Goal: Transaction & Acquisition: Book appointment/travel/reservation

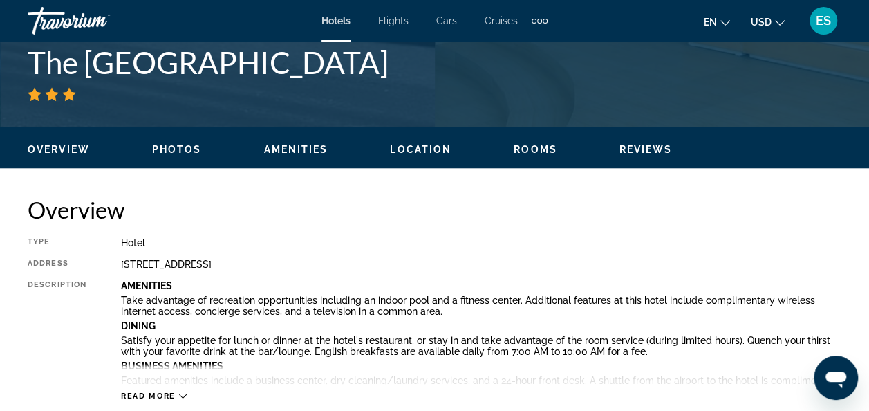
scroll to position [581, 0]
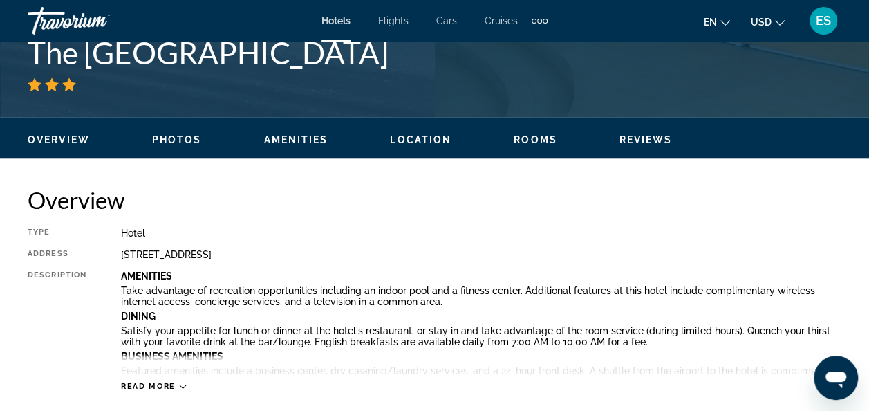
drag, startPoint x: 319, startPoint y: 254, endPoint x: 121, endPoint y: 253, distance: 197.7
click at [121, 253] on div "83 Akosombo Street, Accra 00000, Ghana" at bounding box center [481, 254] width 720 height 11
copy div "83 Akosombo Street, Accra 00000, Ghana"
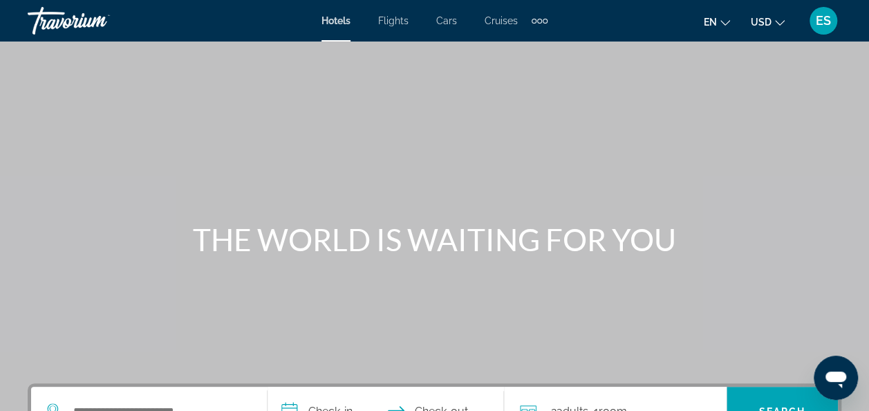
click at [337, 22] on span "Hotels" at bounding box center [335, 20] width 29 height 11
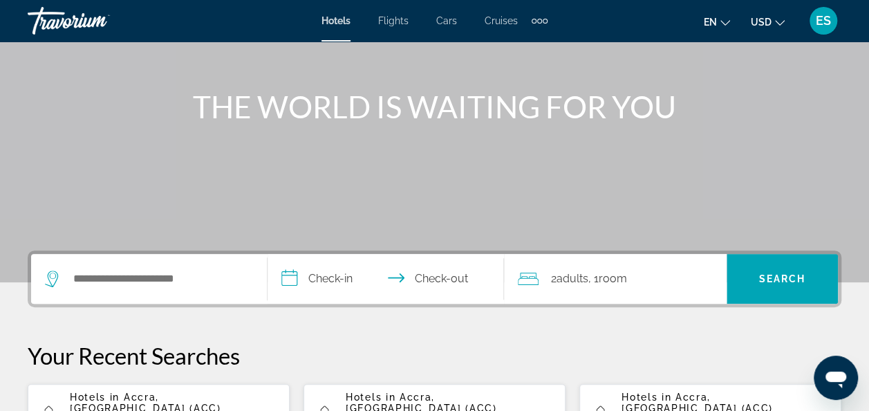
scroll to position [134, 0]
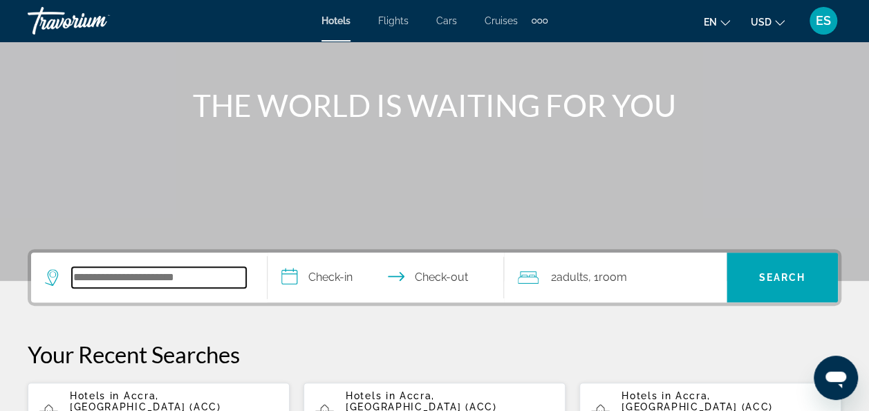
click at [198, 270] on input "Search hotel destination" at bounding box center [159, 277] width 174 height 21
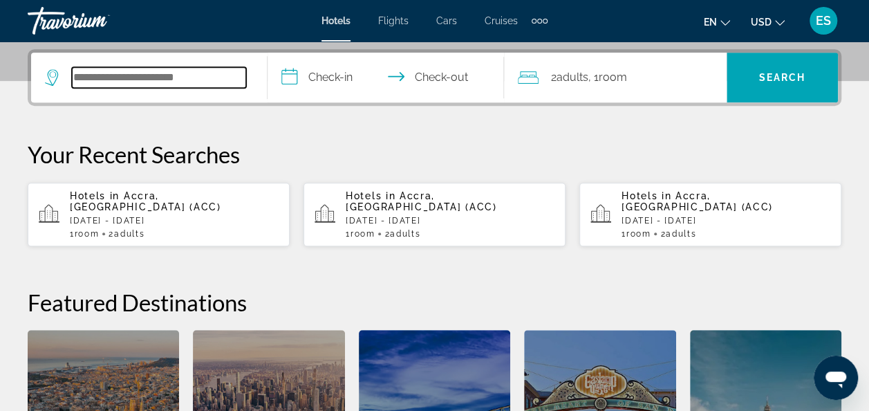
scroll to position [337, 0]
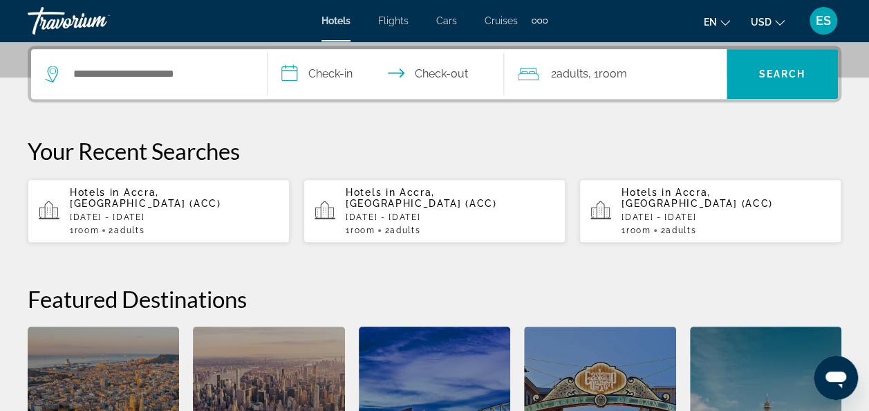
click at [171, 225] on div "1 Room rooms 2 Adult Adults" at bounding box center [174, 230] width 209 height 10
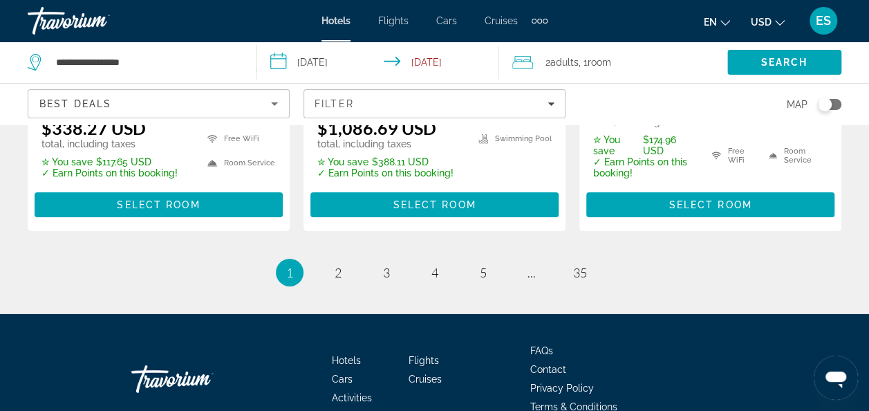
scroll to position [2105, 0]
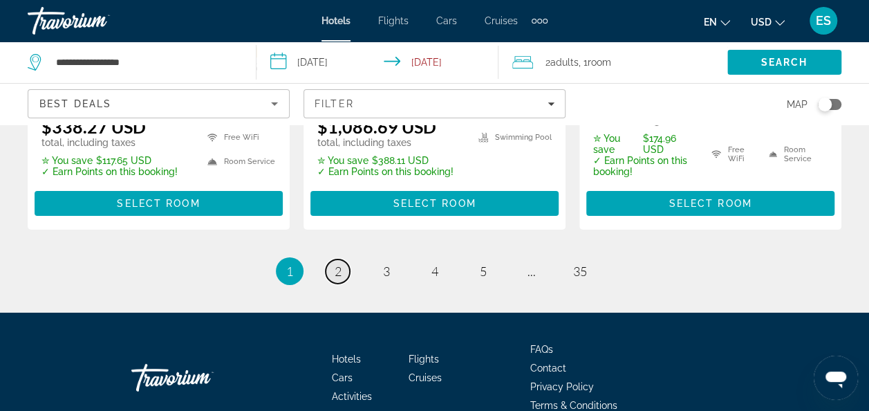
click at [339, 263] on span "2" at bounding box center [338, 270] width 7 height 15
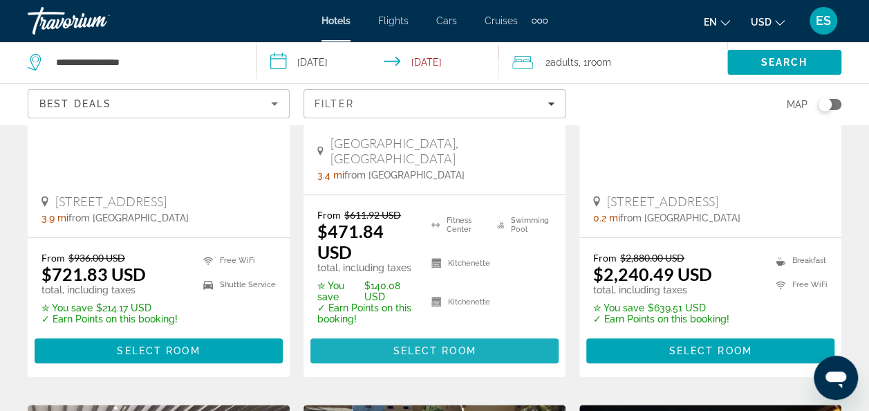
scroll to position [322, 0]
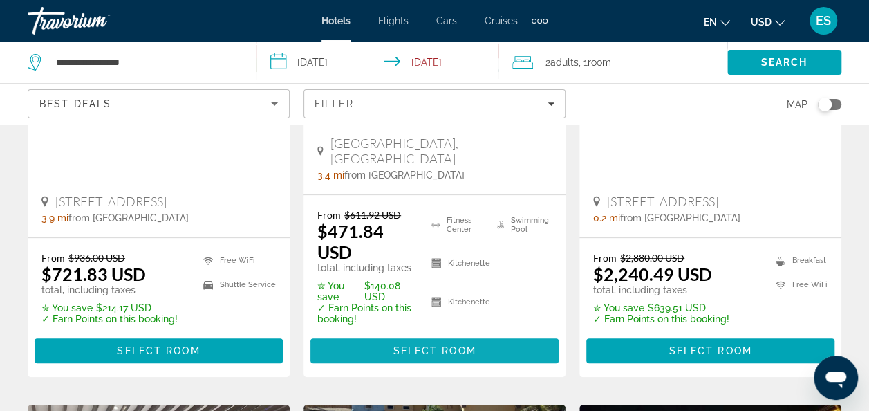
click at [431, 334] on span "Main content" at bounding box center [434, 350] width 248 height 33
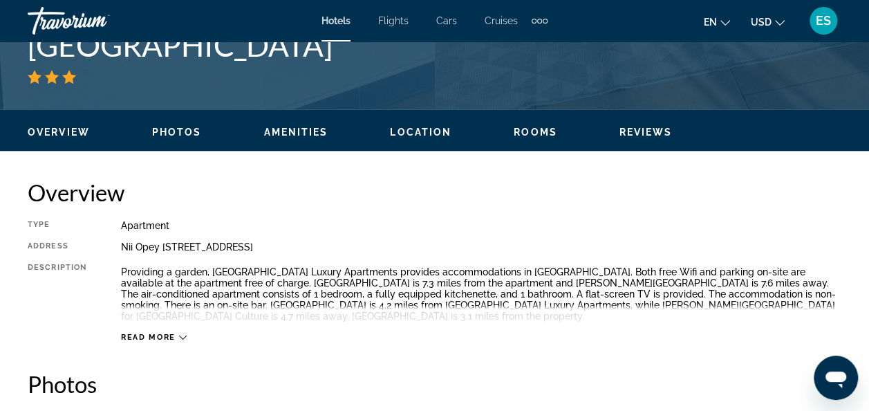
scroll to position [585, 0]
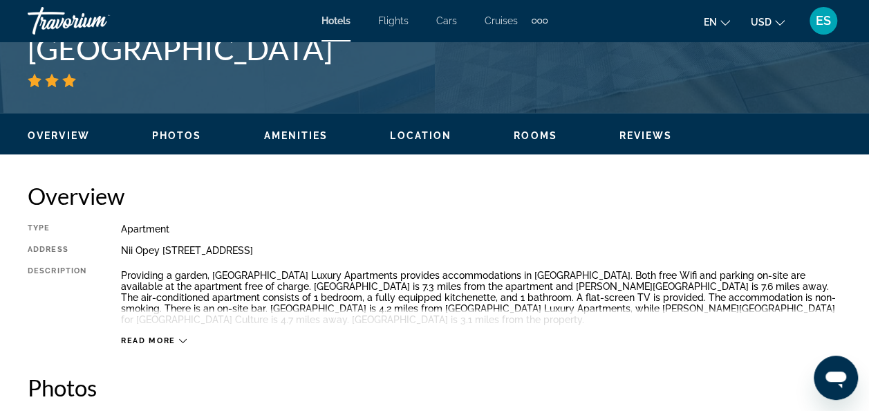
click at [179, 339] on icon "Main content" at bounding box center [183, 341] width 8 height 4
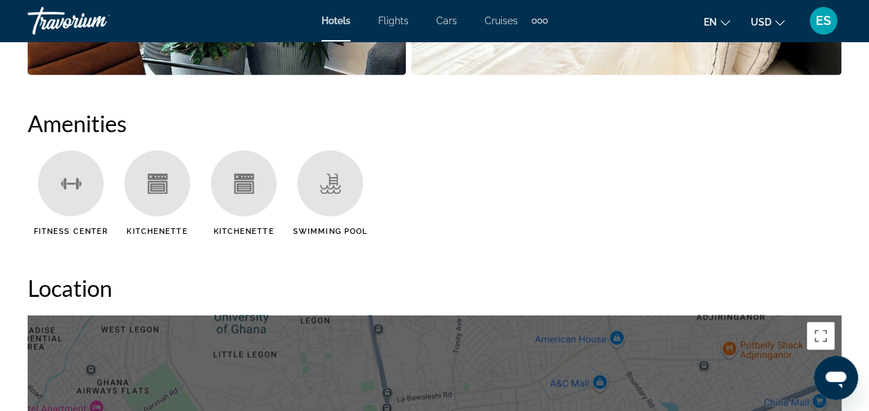
scroll to position [1195, 0]
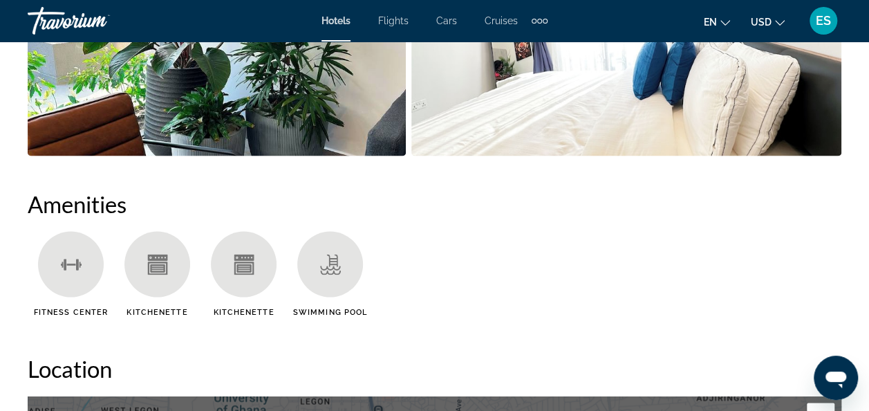
click at [532, 256] on ul "Fitness Center Kitchenette Kitchenette Swimming Pool" at bounding box center [434, 278] width 813 height 95
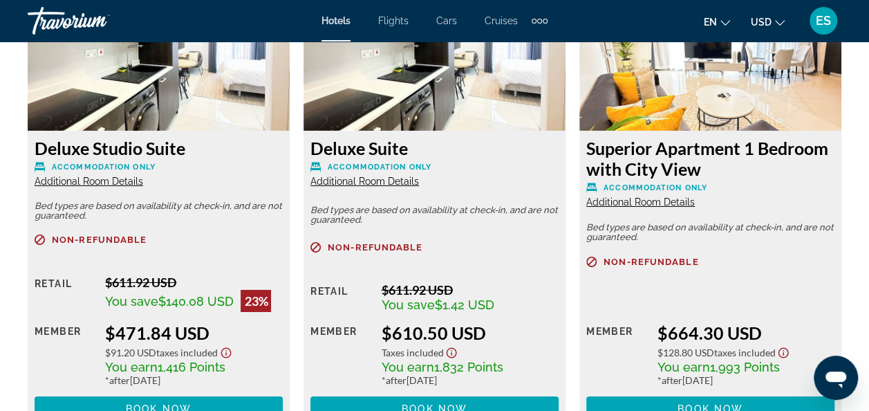
scroll to position [2198, 0]
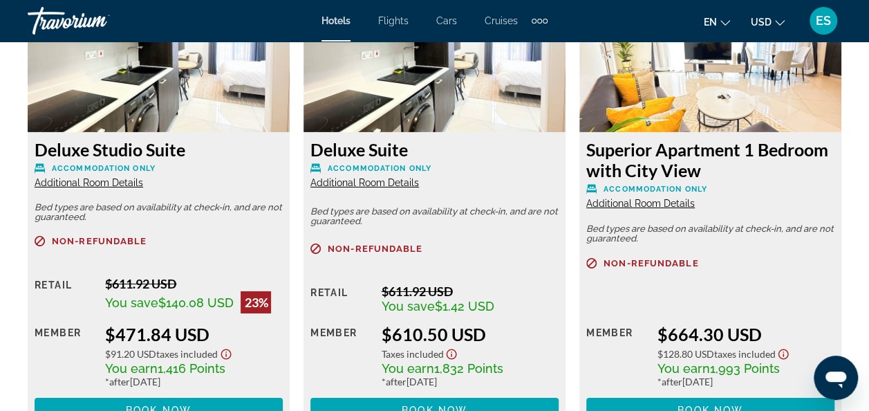
click at [669, 199] on span "Additional Room Details" at bounding box center [640, 203] width 109 height 11
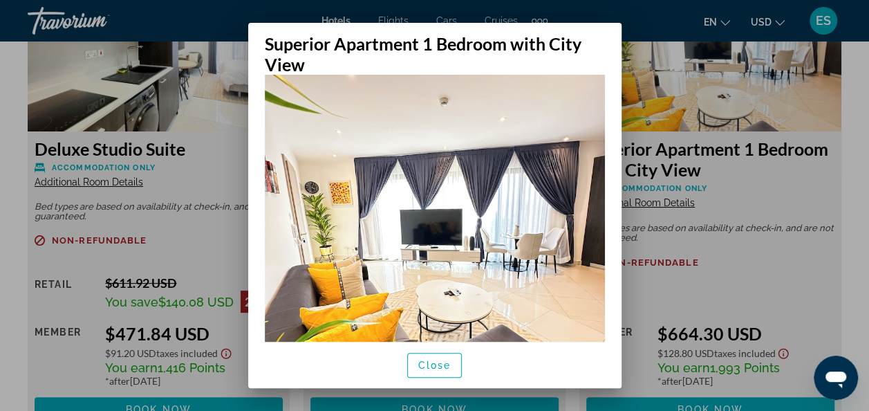
scroll to position [83, 0]
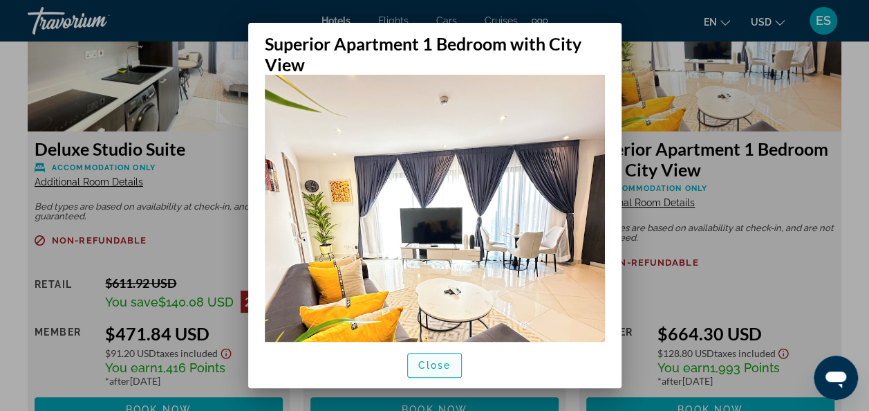
click at [437, 359] on span "Close" at bounding box center [434, 364] width 33 height 11
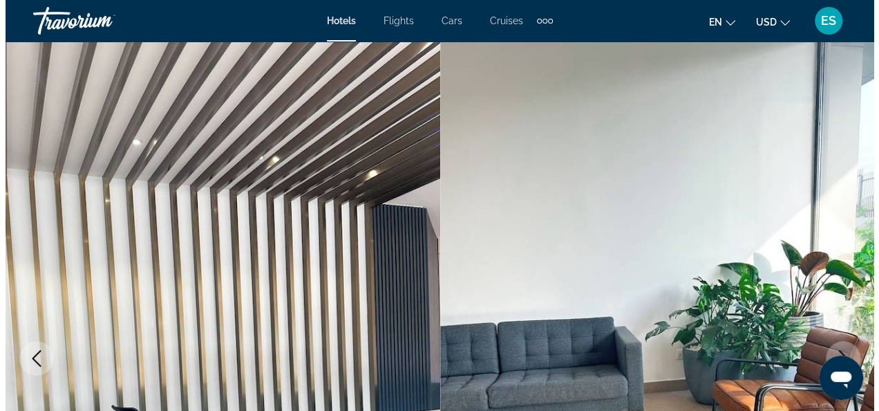
scroll to position [0, 0]
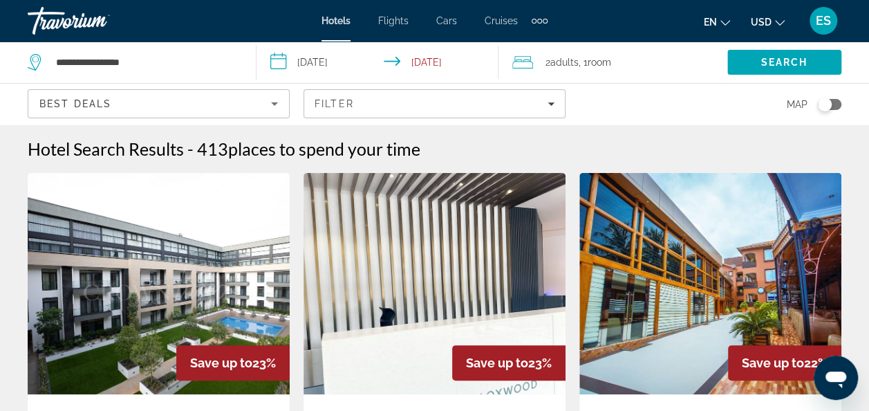
click at [419, 95] on span "Filters" at bounding box center [434, 103] width 261 height 33
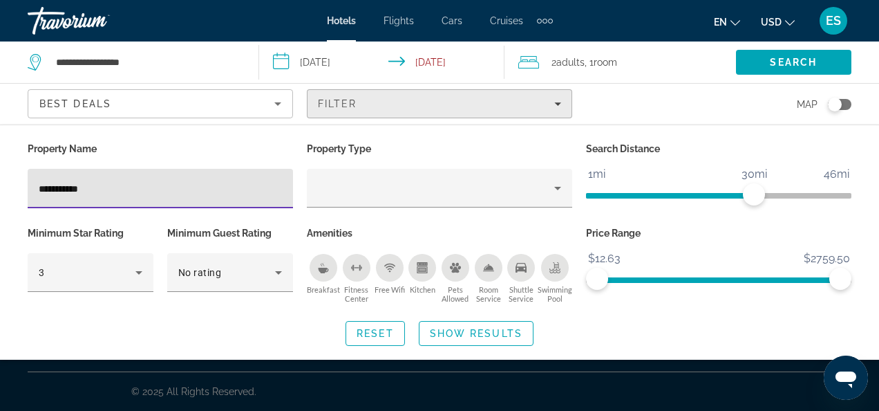
type input "**********"
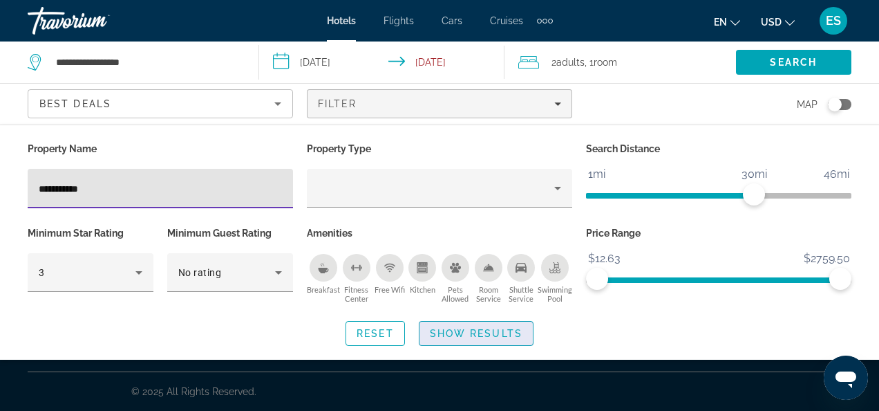
click at [478, 339] on span "Search widget" at bounding box center [476, 333] width 113 height 33
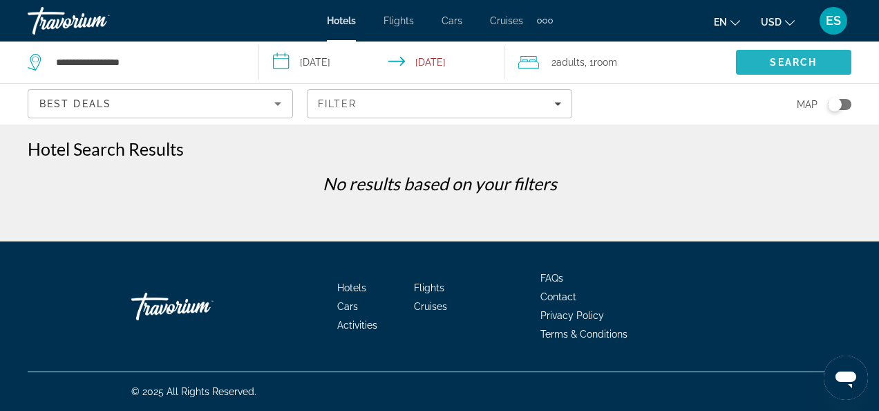
click at [794, 59] on span "Search" at bounding box center [793, 62] width 47 height 11
click at [274, 105] on icon "Sort by" at bounding box center [278, 103] width 17 height 17
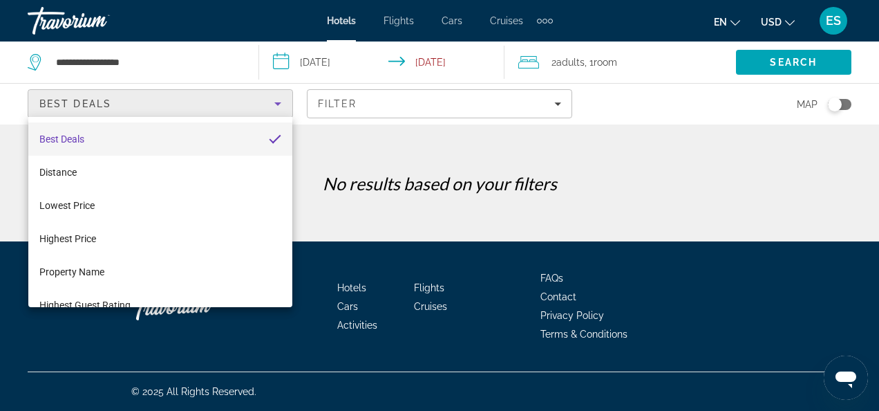
click at [123, 135] on mat-option "Best Deals" at bounding box center [160, 138] width 265 height 33
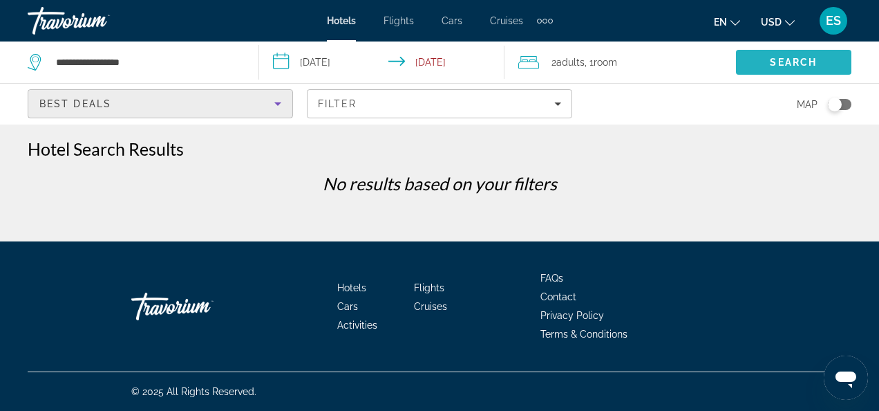
click at [784, 64] on span "Search" at bounding box center [793, 62] width 47 height 11
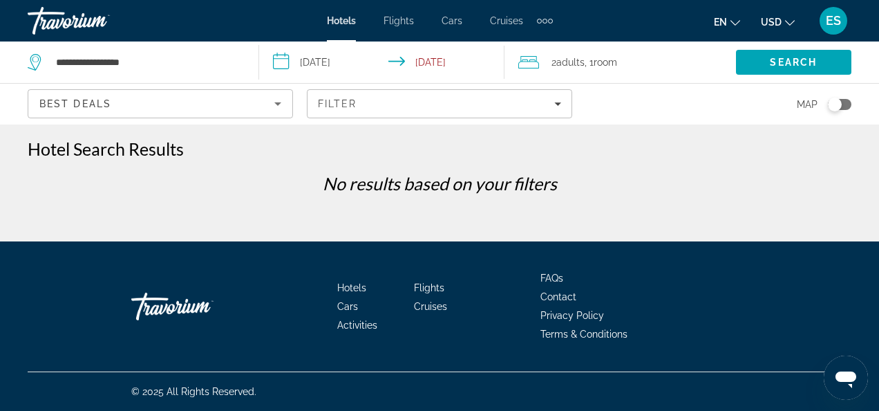
click at [272, 99] on icon "Sort by" at bounding box center [278, 103] width 17 height 17
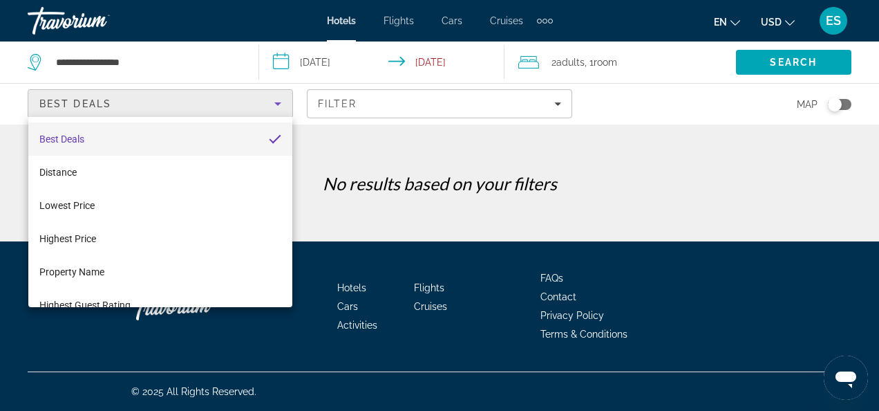
click at [68, 129] on mat-option "Best Deals" at bounding box center [160, 138] width 265 height 33
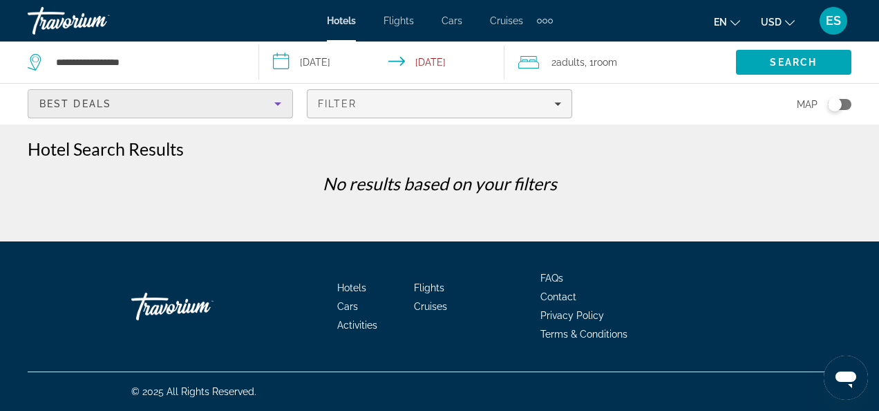
click at [552, 102] on div "Filter" at bounding box center [439, 103] width 243 height 11
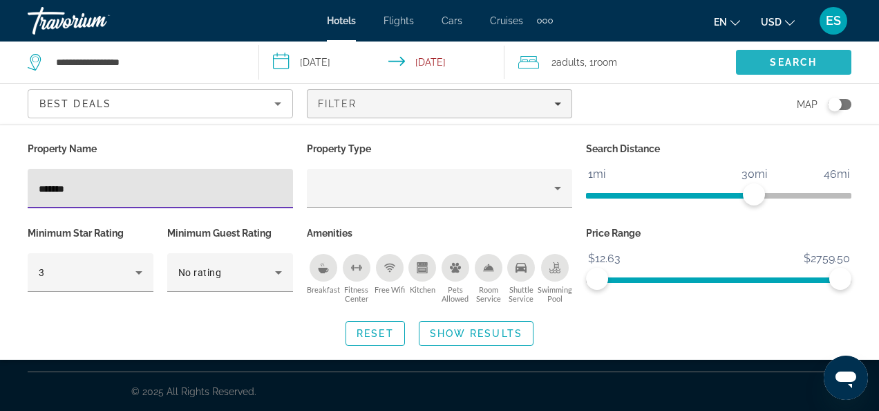
click at [780, 57] on span "Search" at bounding box center [793, 62] width 47 height 11
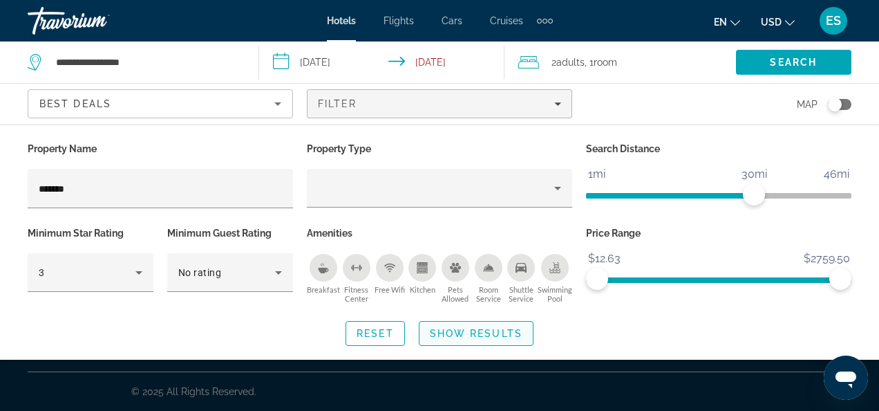
click at [474, 329] on span "Show Results" at bounding box center [476, 333] width 93 height 11
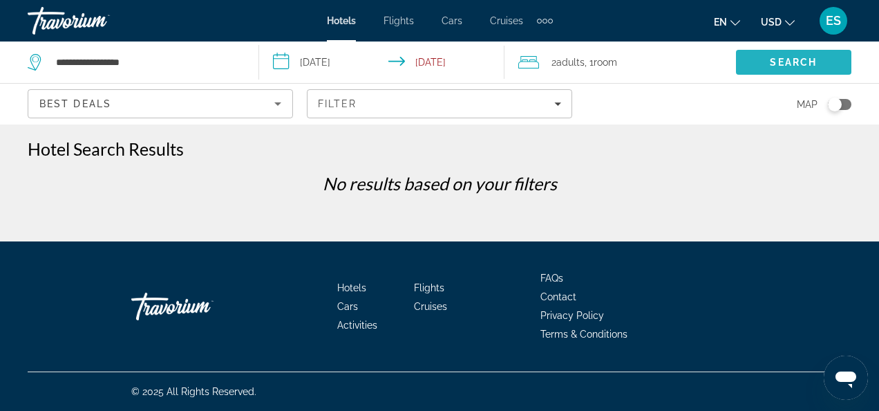
click at [757, 55] on span "Search" at bounding box center [793, 62] width 115 height 33
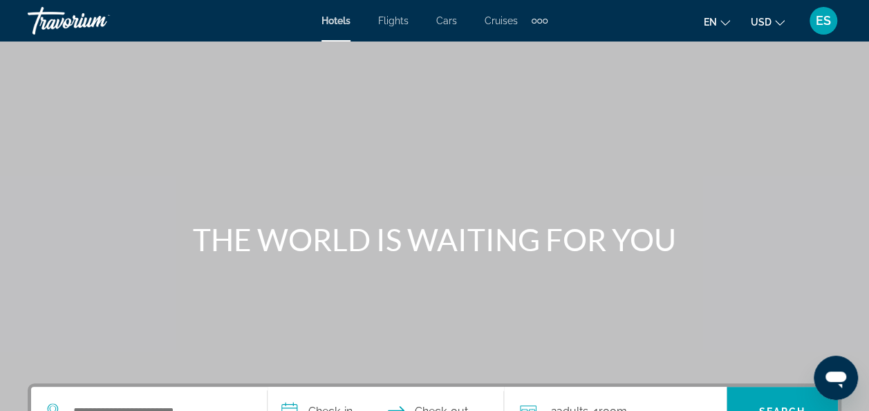
click at [332, 19] on span "Hotels" at bounding box center [335, 20] width 29 height 11
click at [335, 24] on span "Hotels" at bounding box center [335, 20] width 29 height 11
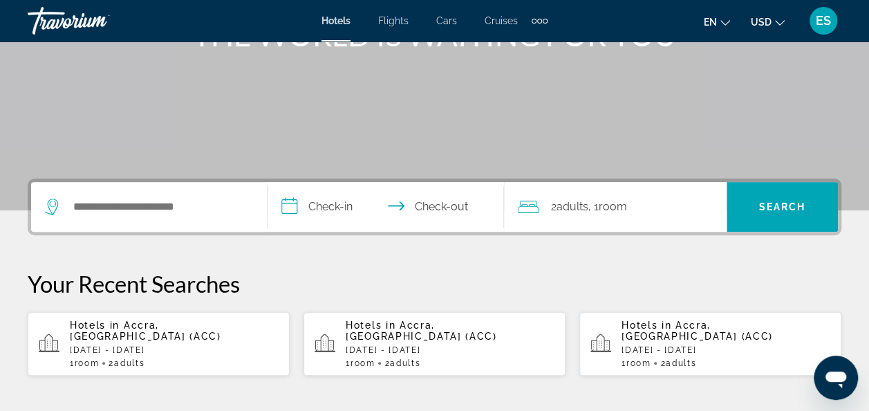
scroll to position [205, 0]
click at [153, 343] on div "Hotels in [GEOGRAPHIC_DATA], [GEOGRAPHIC_DATA] (ACC) [DATE] - [DATE] 1 Room roo…" at bounding box center [174, 343] width 209 height 48
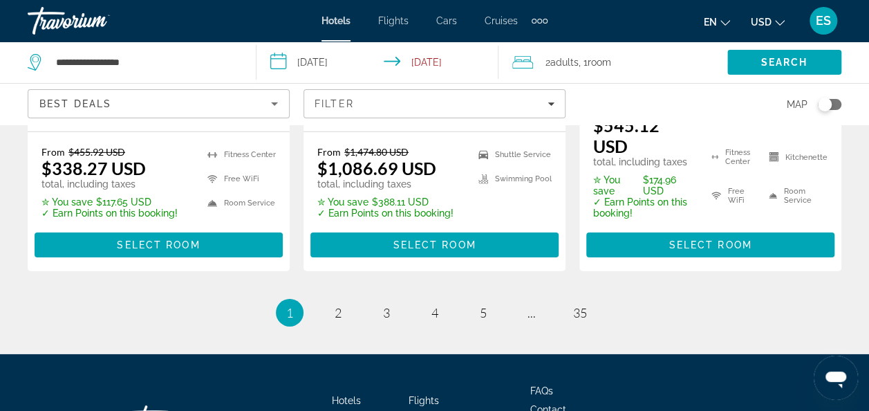
scroll to position [2064, 0]
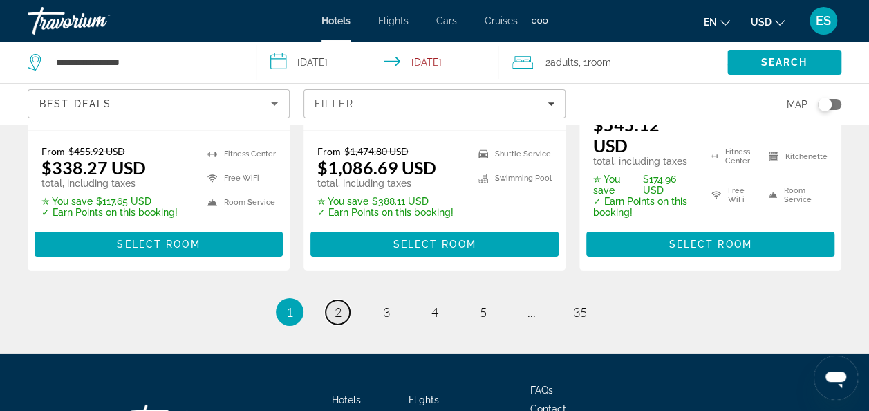
click at [332, 300] on link "page 2" at bounding box center [338, 312] width 24 height 24
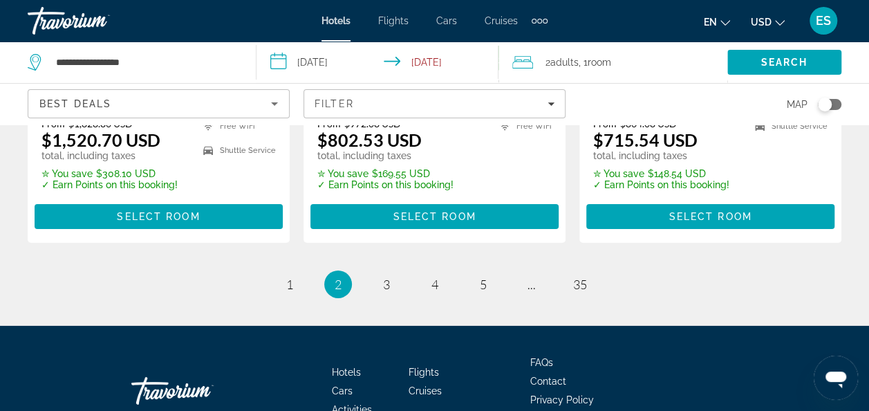
scroll to position [2080, 0]
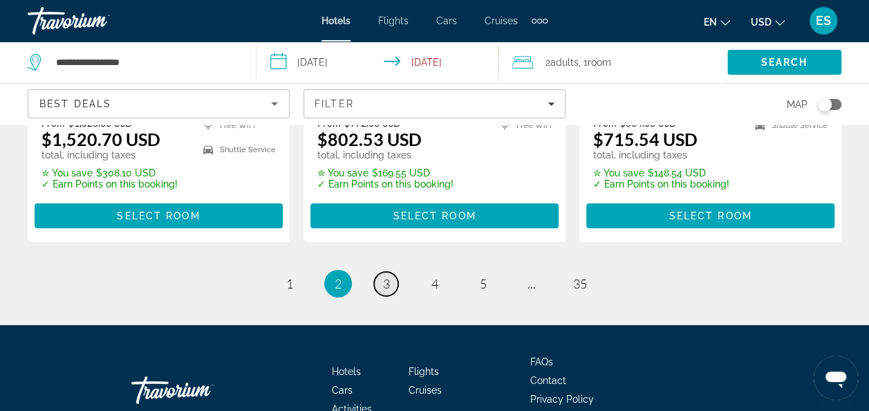
click at [384, 272] on link "page 3" at bounding box center [386, 284] width 24 height 24
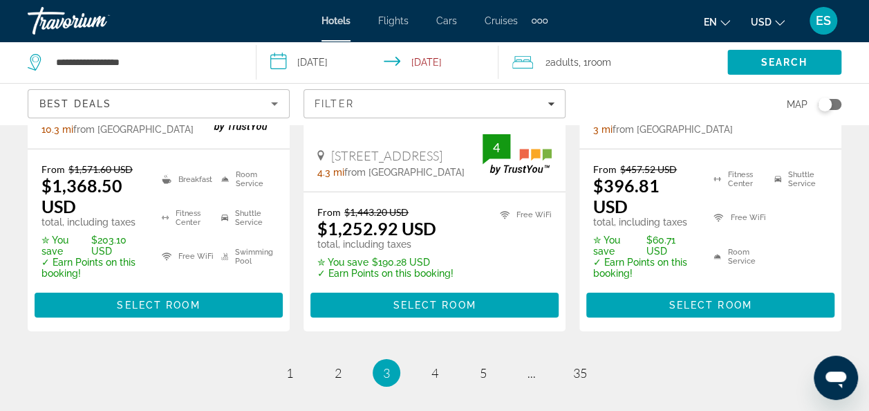
scroll to position [2046, 0]
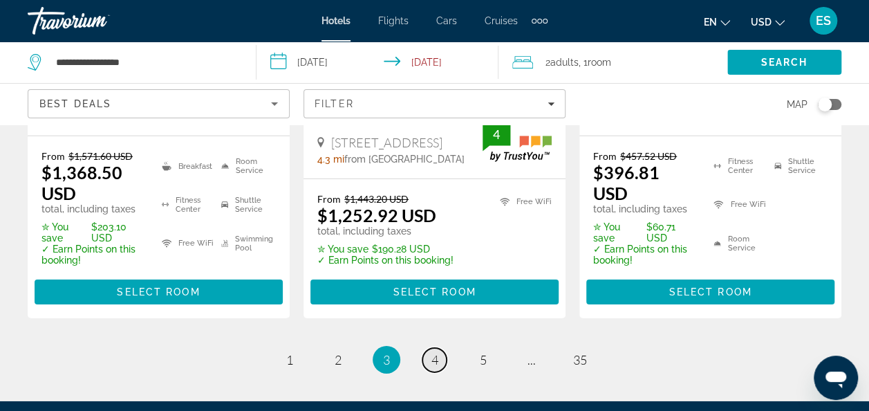
click at [431, 352] on span "4" at bounding box center [434, 359] width 7 height 15
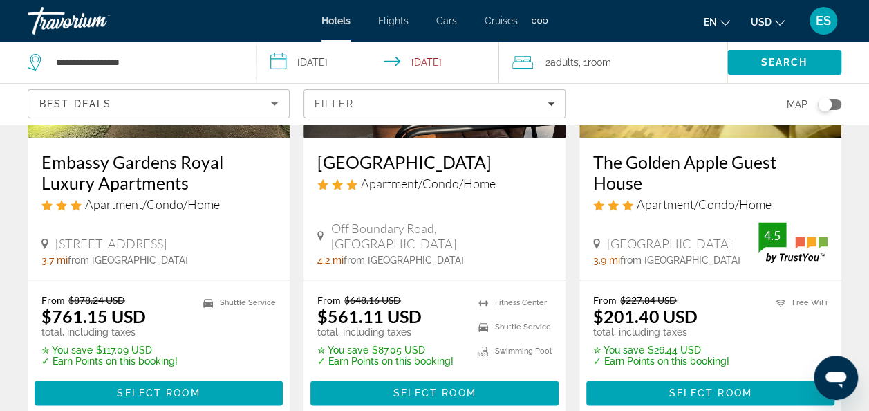
scroll to position [773, 0]
click at [670, 191] on h3 "The Golden Apple Guest House" at bounding box center [710, 171] width 234 height 41
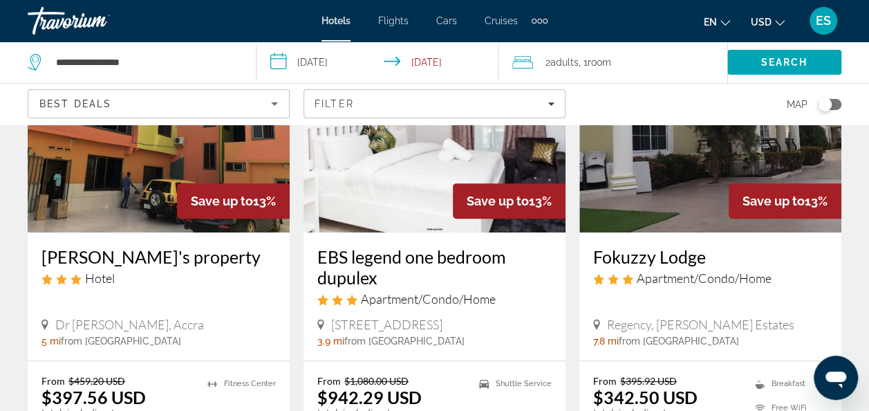
scroll to position [160, 0]
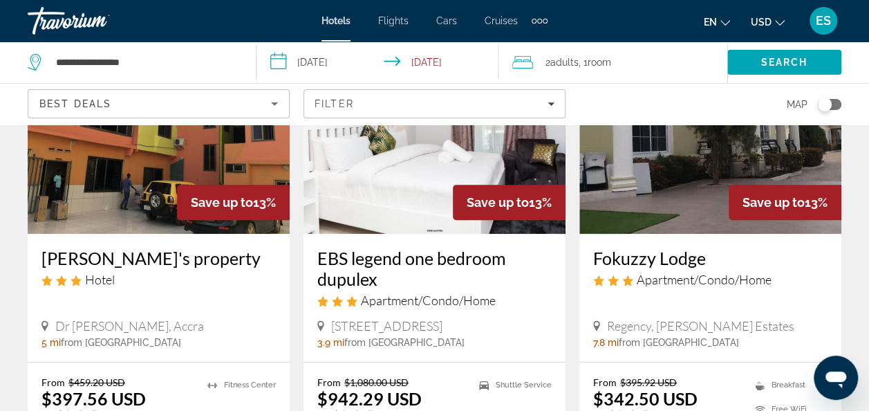
click at [405, 266] on h3 "EBS legend one bedroom dupulex" at bounding box center [434, 267] width 234 height 41
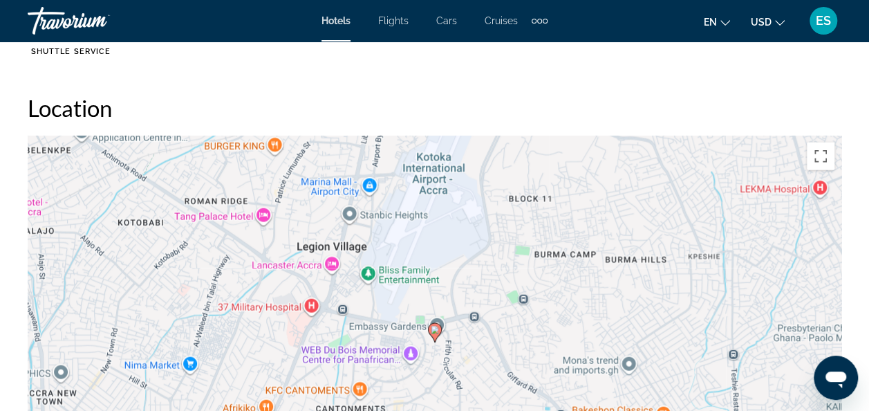
scroll to position [1497, 0]
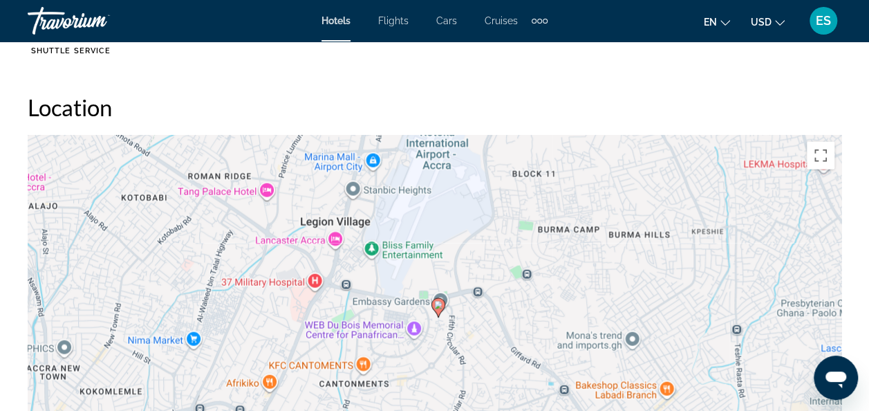
click at [439, 311] on icon "Main content" at bounding box center [437, 308] width 12 height 18
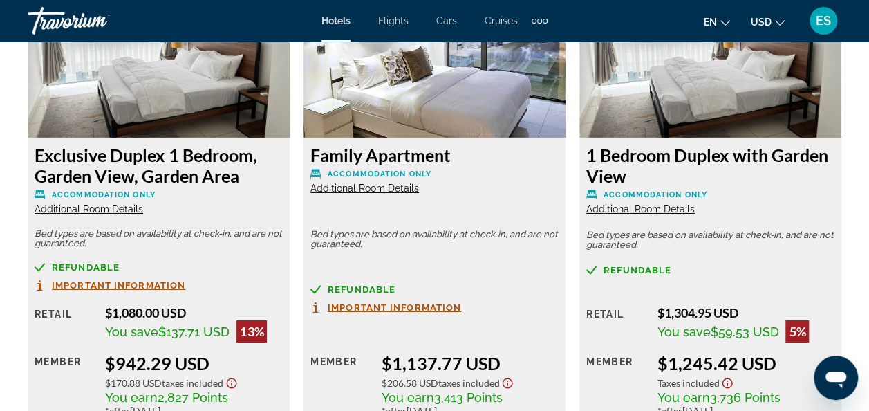
scroll to position [2235, 0]
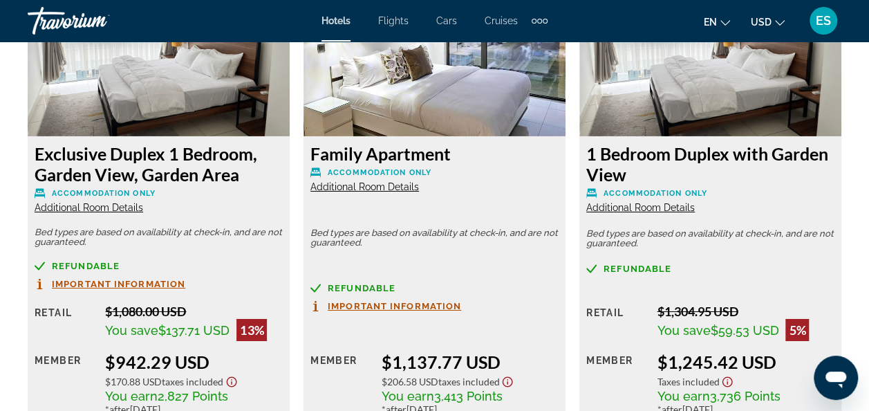
click at [390, 189] on span "Additional Room Details" at bounding box center [364, 186] width 109 height 11
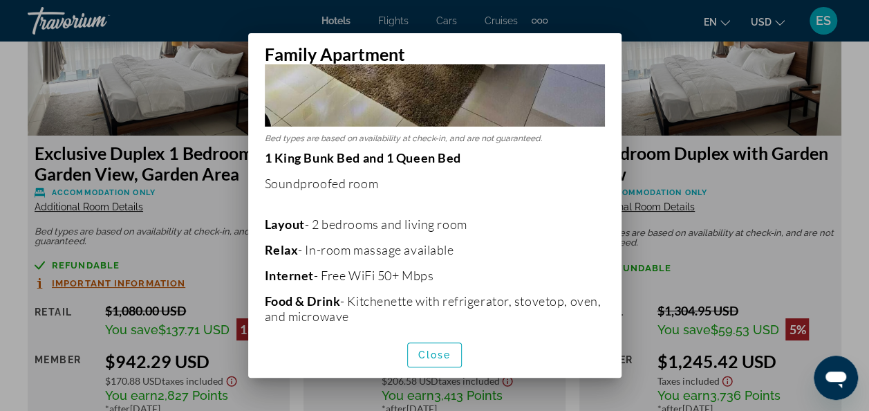
scroll to position [419, 0]
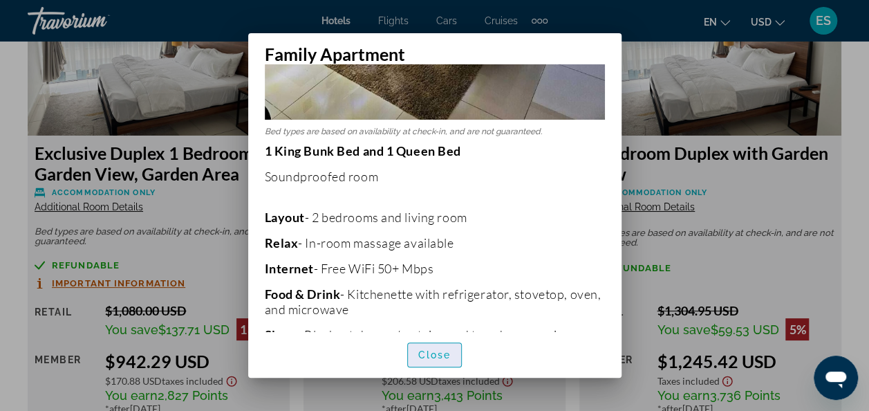
click at [433, 354] on span "Close" at bounding box center [434, 354] width 33 height 11
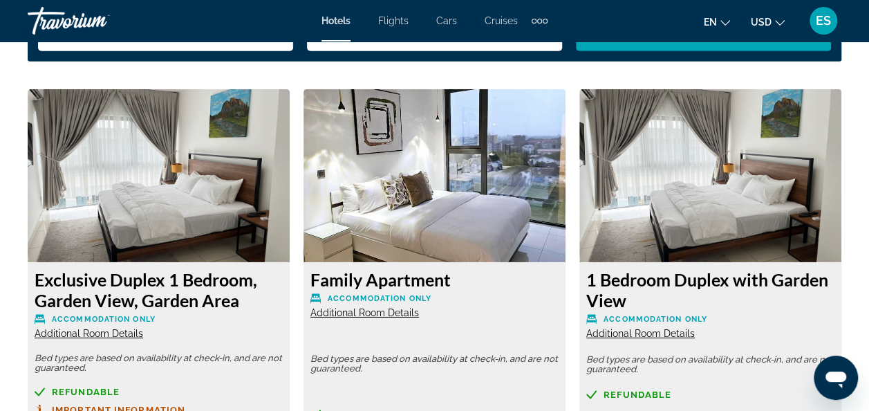
scroll to position [2110, 0]
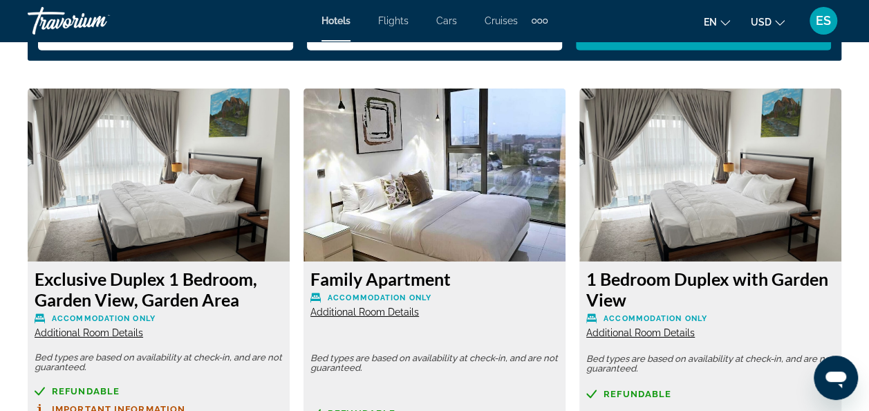
click at [101, 328] on span "Additional Room Details" at bounding box center [89, 332] width 109 height 11
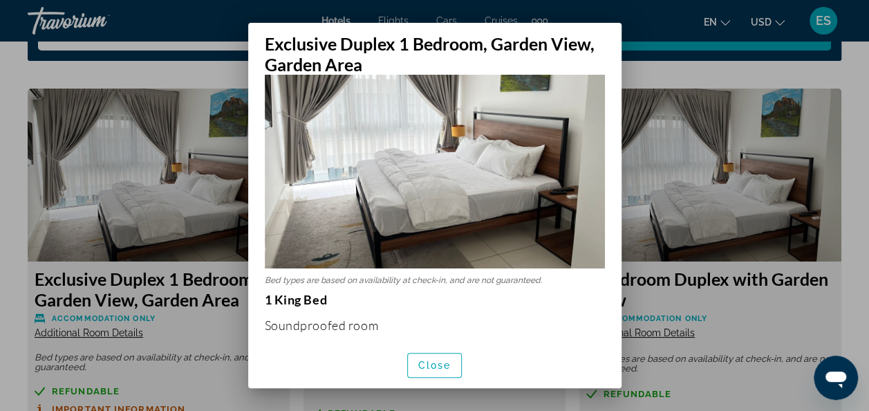
scroll to position [80, 0]
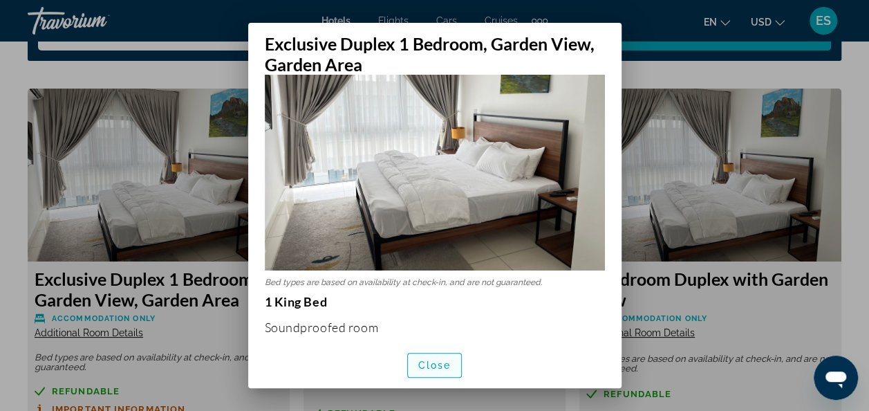
click at [424, 366] on span "Close" at bounding box center [434, 364] width 33 height 11
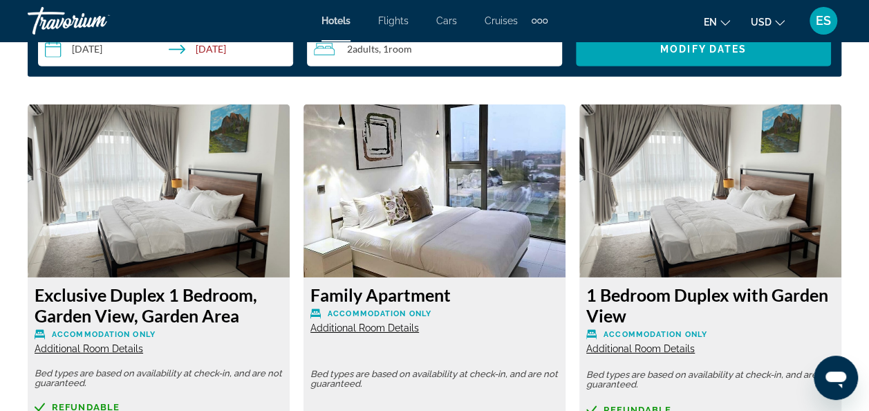
scroll to position [2089, 0]
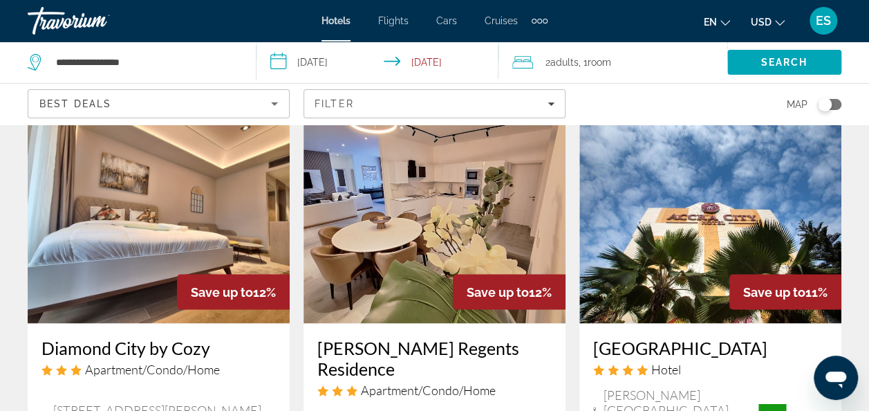
scroll to position [1115, 0]
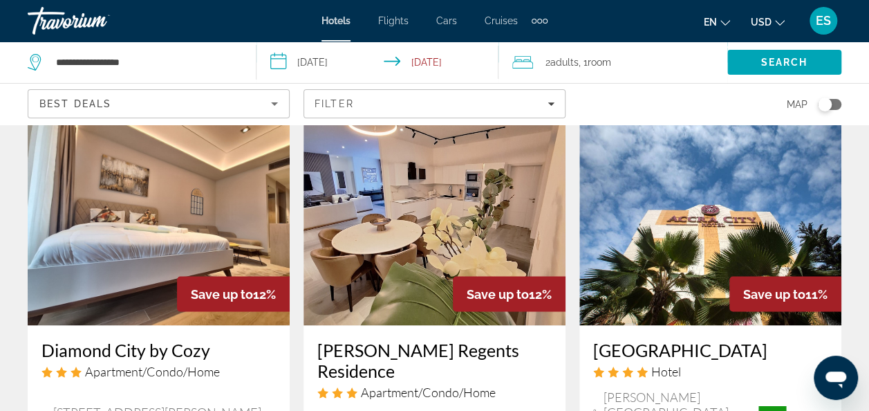
click at [174, 233] on img "Main content" at bounding box center [159, 214] width 262 height 221
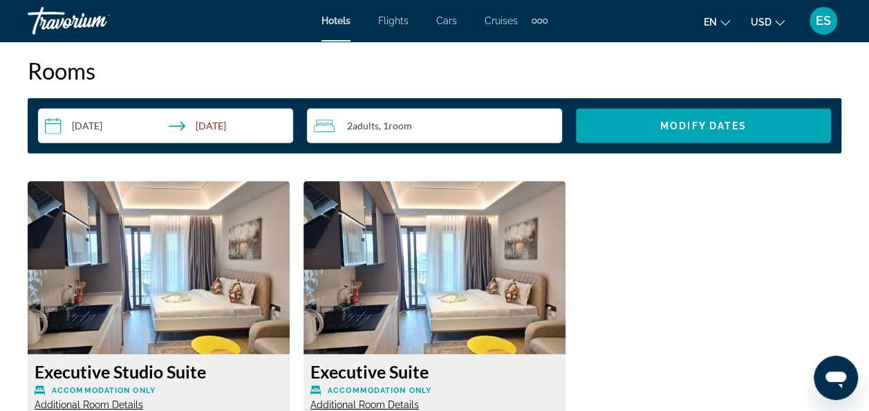
scroll to position [1997, 0]
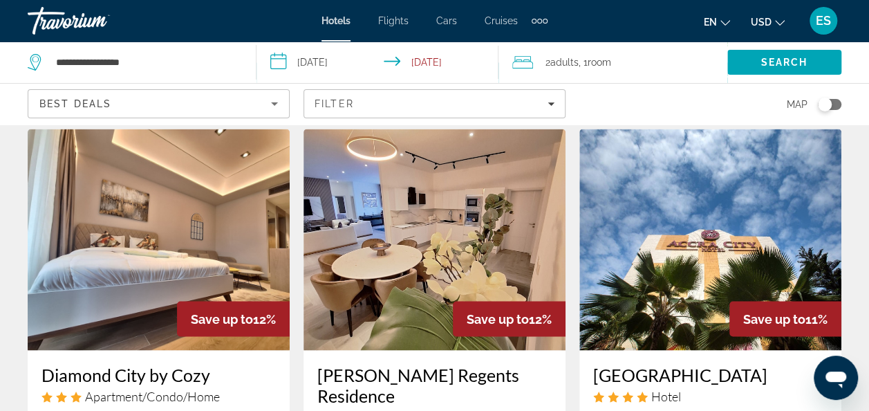
scroll to position [1087, 0]
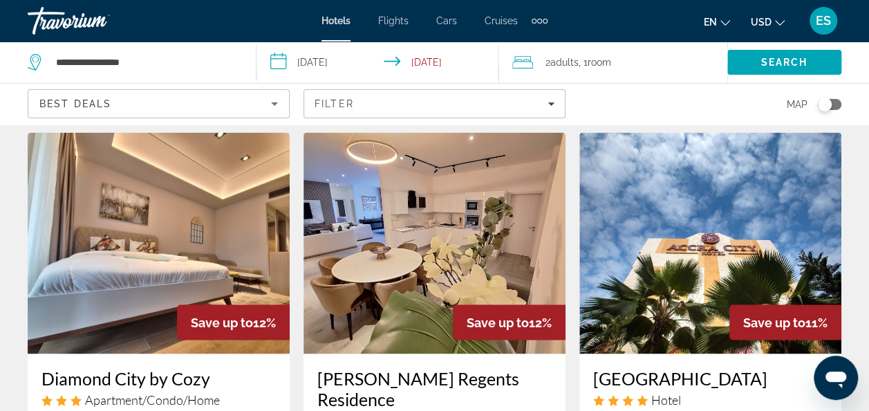
click at [173, 257] on img "Main content" at bounding box center [159, 242] width 262 height 221
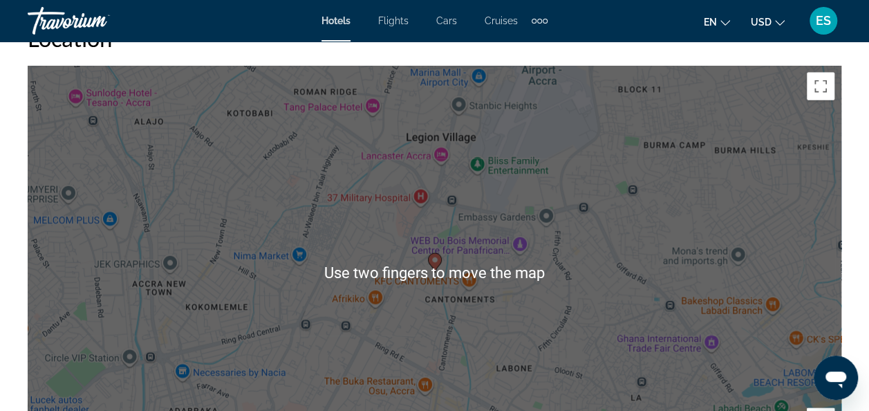
scroll to position [1550, 0]
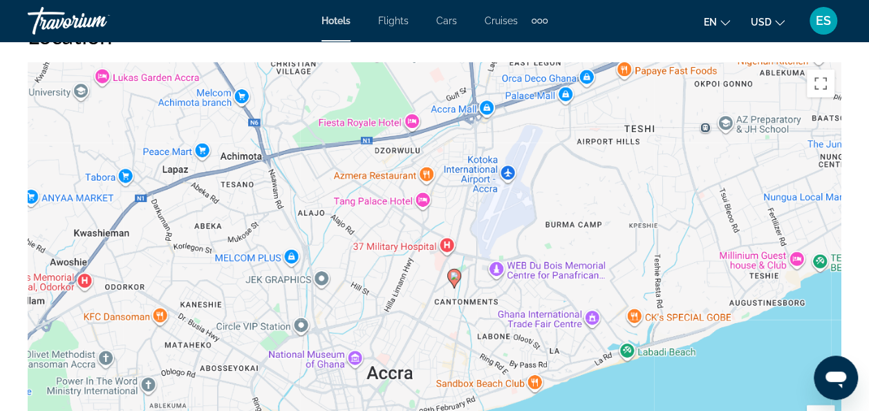
click at [456, 281] on icon "Main content" at bounding box center [453, 279] width 12 height 18
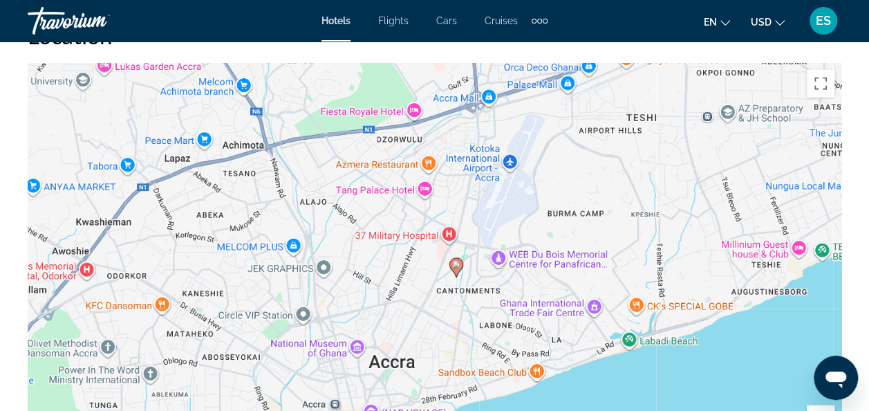
click at [460, 270] on gmp-advanced-marker "Main content" at bounding box center [456, 267] width 14 height 21
click at [460, 265] on icon "Main content" at bounding box center [455, 267] width 12 height 18
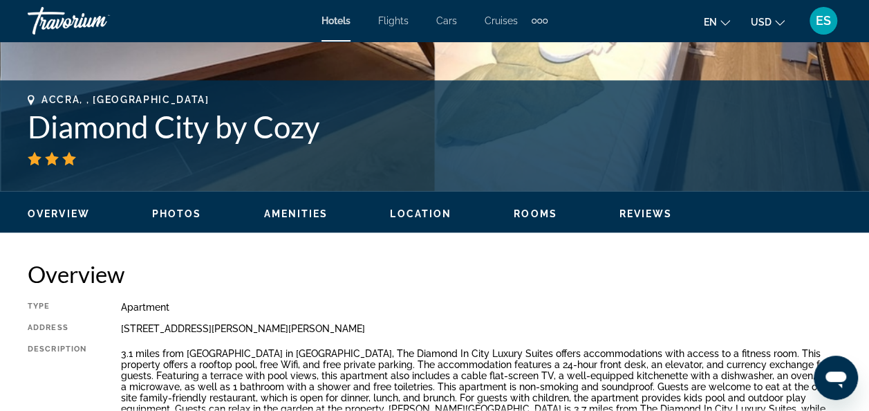
scroll to position [504, 0]
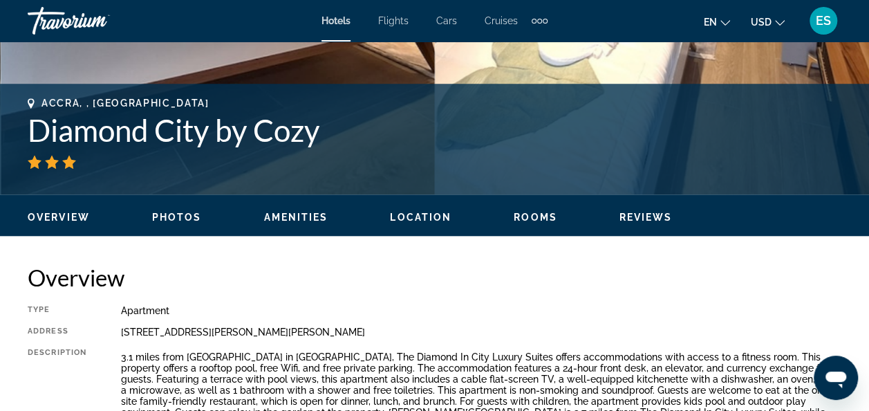
click at [164, 213] on span "Photos" at bounding box center [177, 216] width 50 height 11
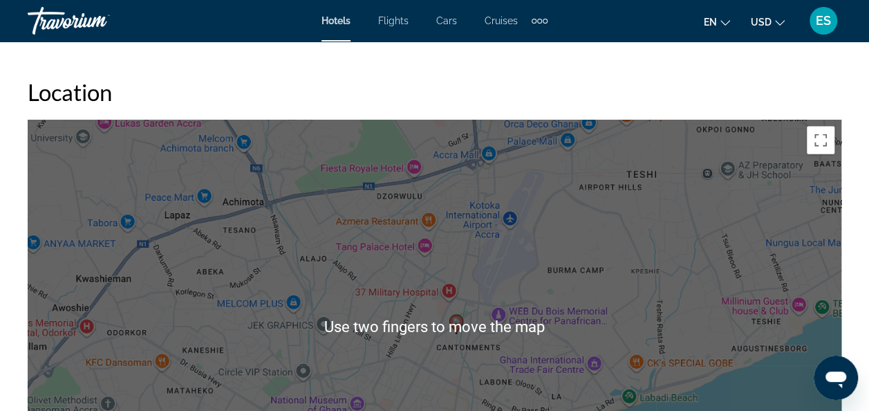
scroll to position [1485, 0]
